Goal: Find specific page/section: Find specific page/section

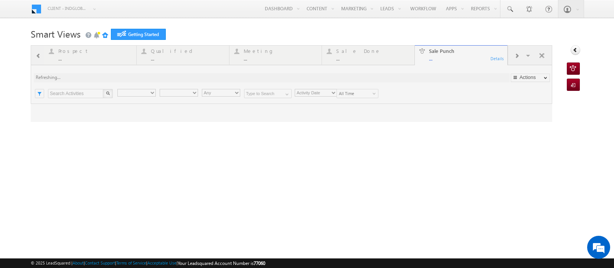
type input "Any Owner"
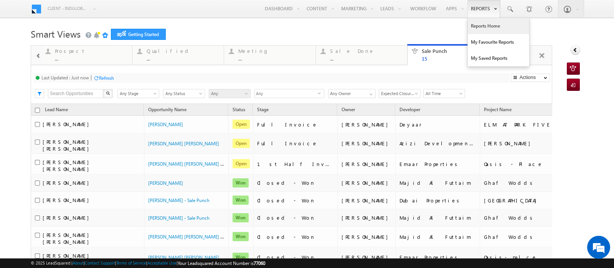
click at [472, 23] on link "Reports Home" at bounding box center [497, 26] width 61 height 16
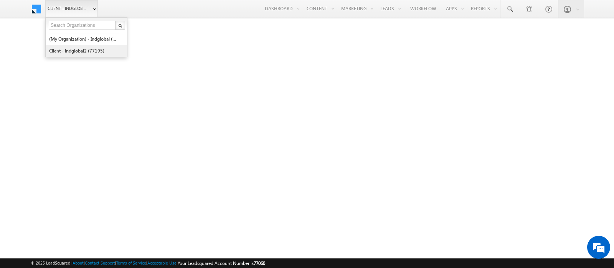
click at [79, 52] on link "Client - indglobal2 (77195)" at bounding box center [84, 51] width 70 height 12
